Goal: Task Accomplishment & Management: Use online tool/utility

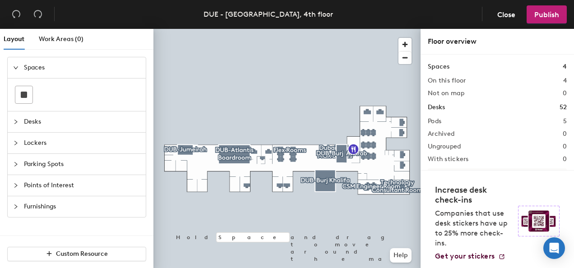
click at [16, 124] on icon "collapsed" at bounding box center [15, 121] width 5 height 5
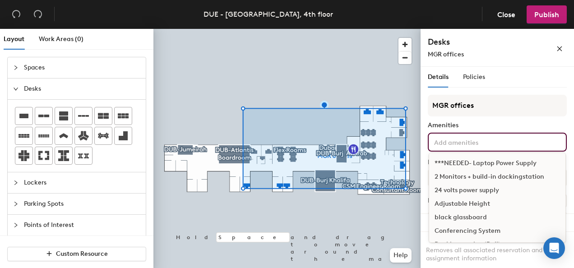
drag, startPoint x: 494, startPoint y: 145, endPoint x: 494, endPoint y: 123, distance: 22.6
click at [494, 123] on div "MGR offices Amenities ***NEEDED- Laptop Power Supply 2 Monitors + build-in dock…" at bounding box center [496, 237] width 139 height 285
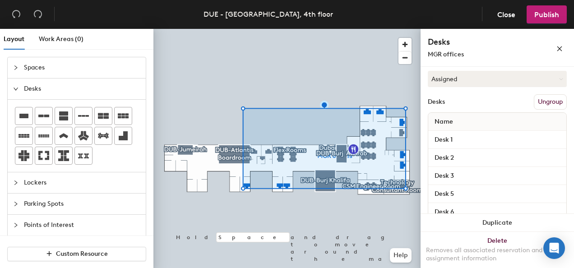
scroll to position [87, 0]
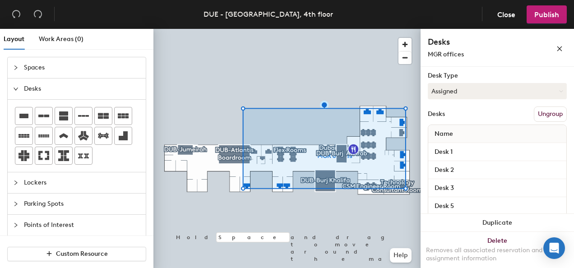
click at [544, 110] on button "Ungroup" at bounding box center [549, 113] width 33 height 15
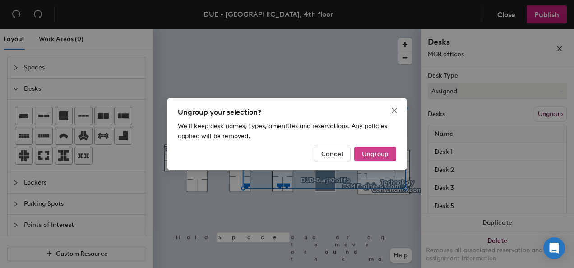
click at [374, 157] on span "Ungroup" at bounding box center [375, 154] width 27 height 8
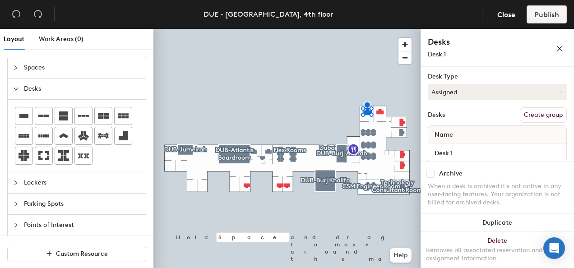
scroll to position [98, 0]
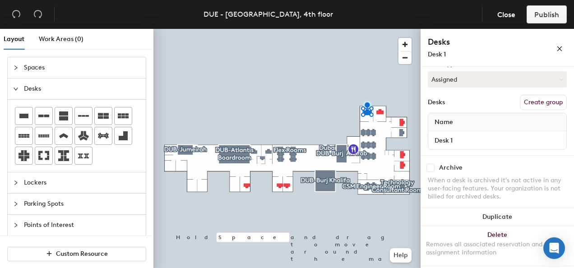
click at [536, 101] on button "Create group" at bounding box center [542, 102] width 47 height 15
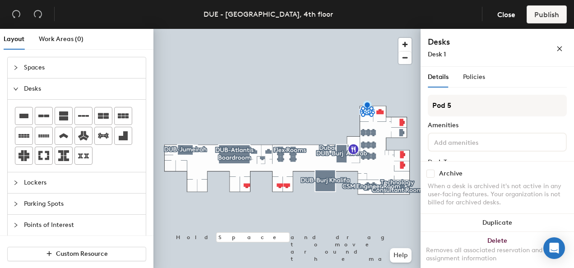
click at [413, 106] on div "Layout Work Areas (0) Spaces Desks Lockers Parking Spots Points of Interest Fur…" at bounding box center [287, 150] width 574 height 243
type input "M"
type input "Office 1"
click at [504, 15] on span "Close" at bounding box center [506, 14] width 18 height 9
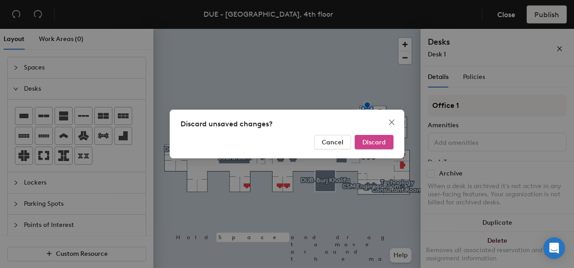
click at [372, 145] on span "Discard" at bounding box center [373, 142] width 23 height 8
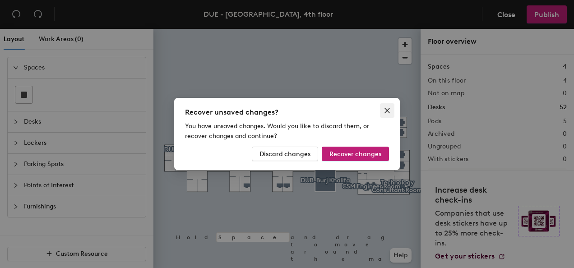
click at [389, 110] on icon "close" at bounding box center [386, 110] width 7 height 7
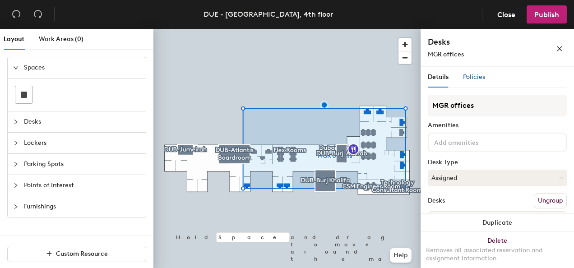
click at [473, 78] on span "Policies" at bounding box center [474, 77] width 22 height 8
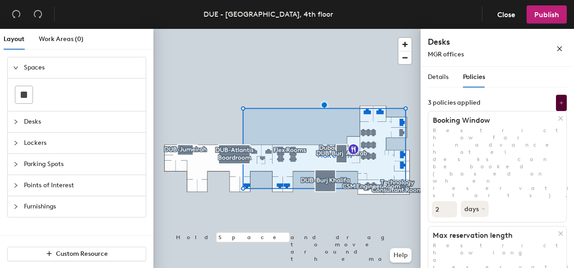
click at [436, 76] on span "Details" at bounding box center [437, 77] width 21 height 8
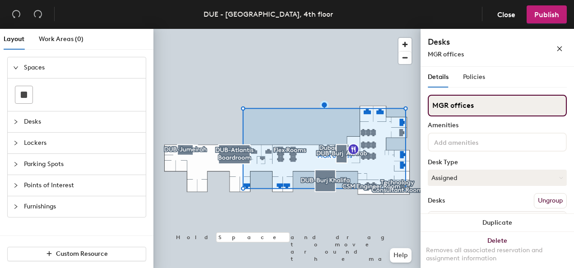
click at [400, 109] on div "Layout Work Areas (0) Spaces Desks Lockers Parking Spots Points of Interest Fur…" at bounding box center [287, 150] width 574 height 243
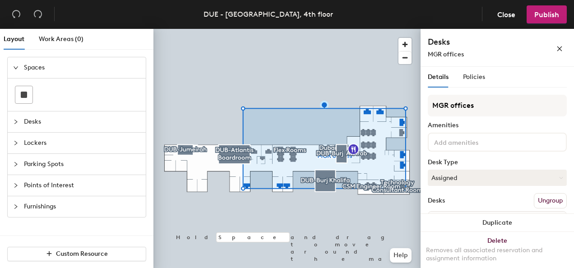
click at [541, 198] on button "Ungroup" at bounding box center [549, 200] width 33 height 15
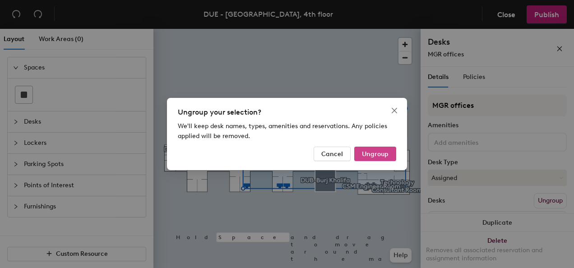
click at [367, 154] on span "Ungroup" at bounding box center [375, 154] width 27 height 8
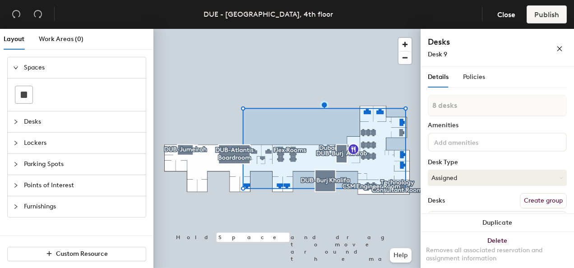
click at [530, 202] on button "Create group" at bounding box center [542, 200] width 47 height 15
click at [419, 108] on div "Layout Work Areas (0) Spaces Desks Lockers Parking Spots Points of Interest Fur…" at bounding box center [287, 150] width 574 height 243
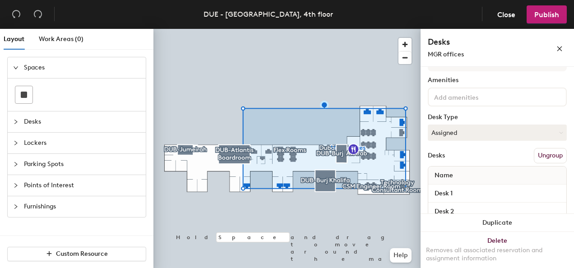
scroll to position [90, 0]
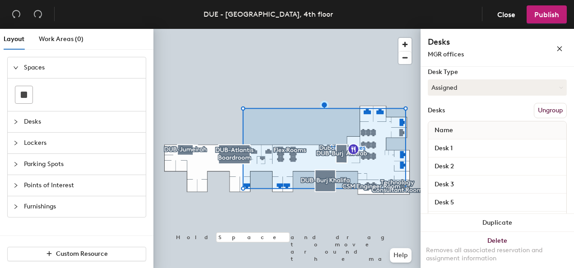
type input "MGR offices"
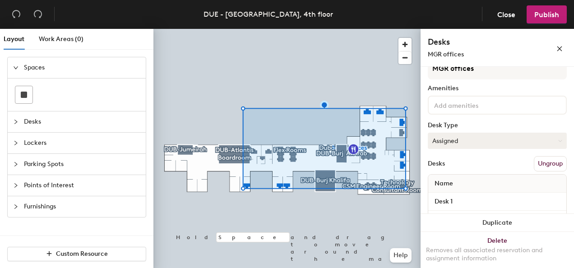
scroll to position [0, 0]
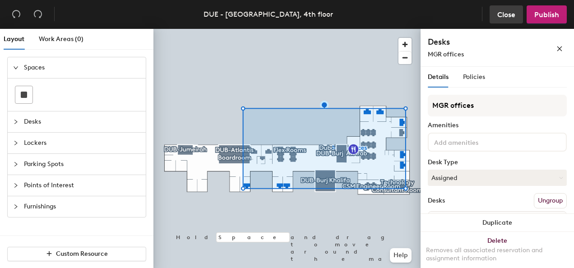
click at [509, 13] on span "Close" at bounding box center [506, 14] width 18 height 9
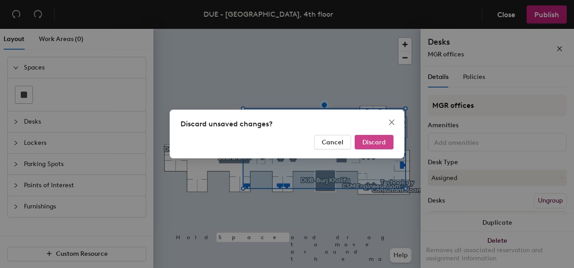
click at [375, 144] on span "Discard" at bounding box center [373, 142] width 23 height 8
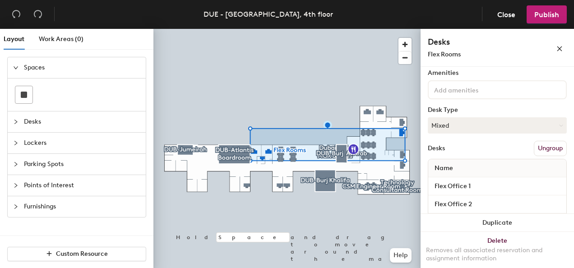
scroll to position [90, 0]
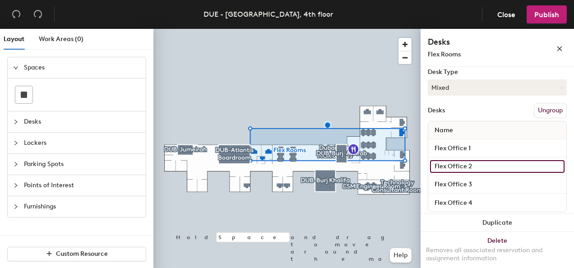
click at [451, 165] on input "Flex Office 2" at bounding box center [497, 166] width 134 height 13
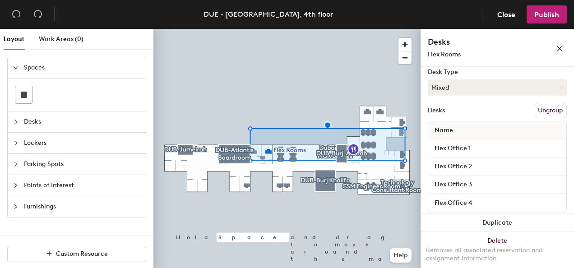
click at [502, 190] on div "Flex Office 3" at bounding box center [497, 184] width 138 height 18
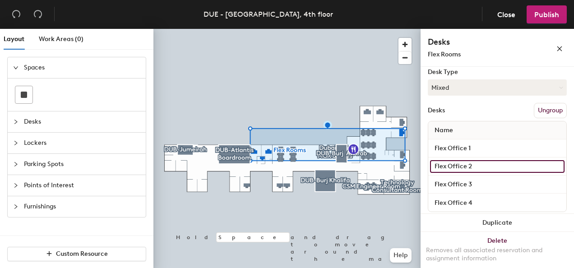
click at [552, 164] on input "Flex Office 2" at bounding box center [497, 166] width 134 height 13
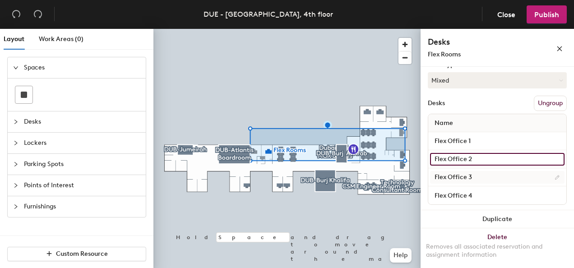
scroll to position [100, 0]
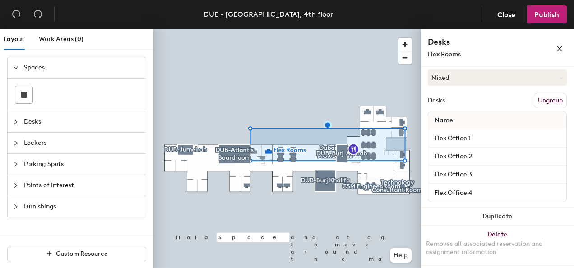
click at [542, 99] on button "Ungroup" at bounding box center [549, 100] width 33 height 15
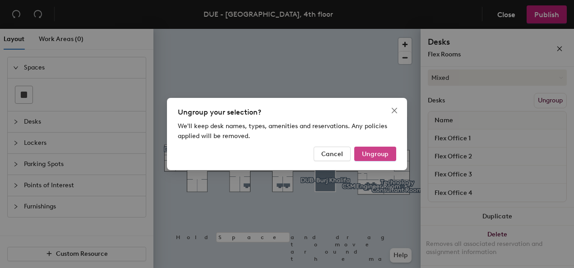
click at [374, 151] on span "Ungroup" at bounding box center [375, 154] width 27 height 8
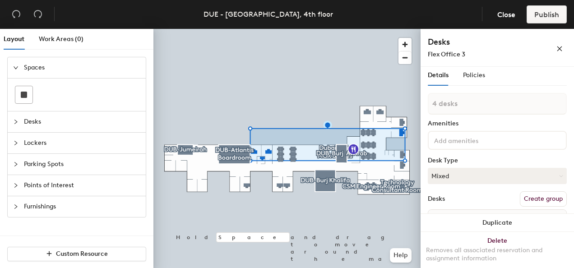
scroll to position [0, 0]
type input "1 desk"
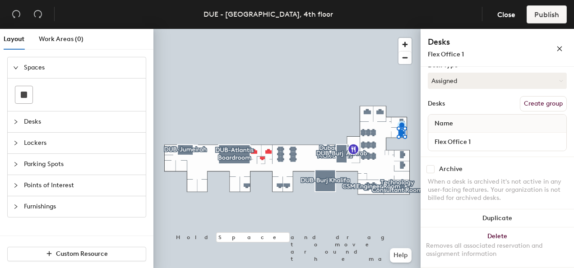
scroll to position [98, 0]
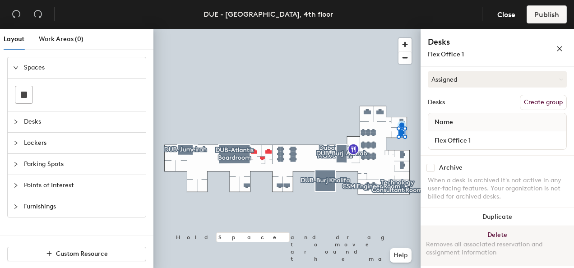
click at [489, 231] on button "Delete Removes all associated reservation and assignment information" at bounding box center [496, 246] width 153 height 40
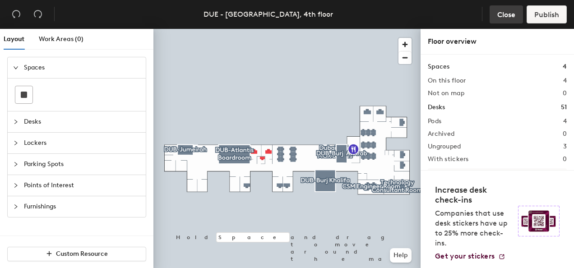
click at [509, 13] on span "Close" at bounding box center [506, 14] width 18 height 9
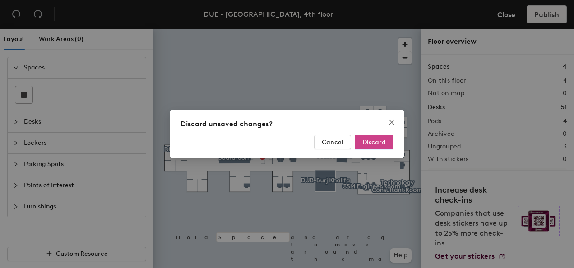
click at [377, 144] on span "Discard" at bounding box center [373, 142] width 23 height 8
